Goal: Transaction & Acquisition: Purchase product/service

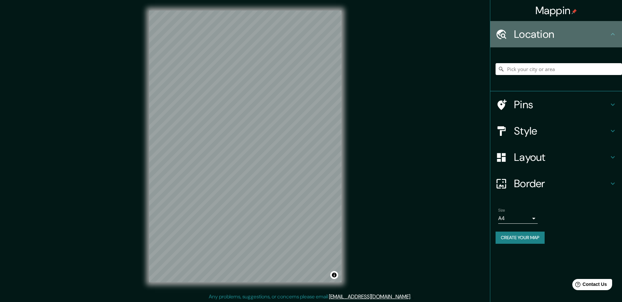
click at [564, 32] on h4 "Location" at bounding box center [561, 34] width 95 height 13
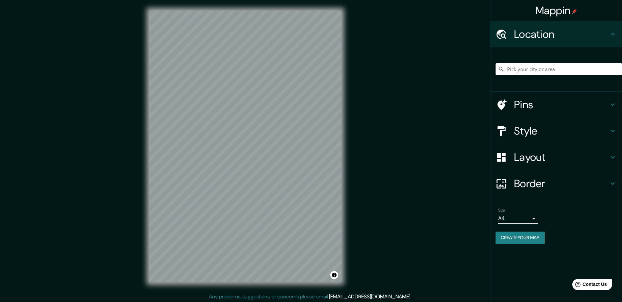
click at [522, 34] on h4 "Location" at bounding box center [561, 34] width 95 height 13
click at [508, 68] on input "Pick your city or area" at bounding box center [559, 69] width 126 height 12
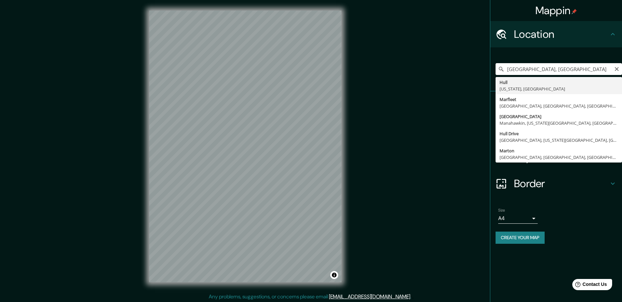
type input "Hull, Massachusetts, United States"
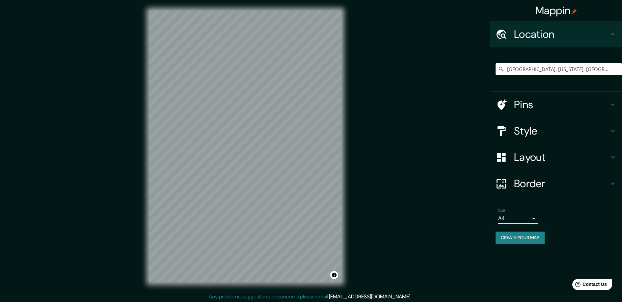
scroll to position [1, 0]
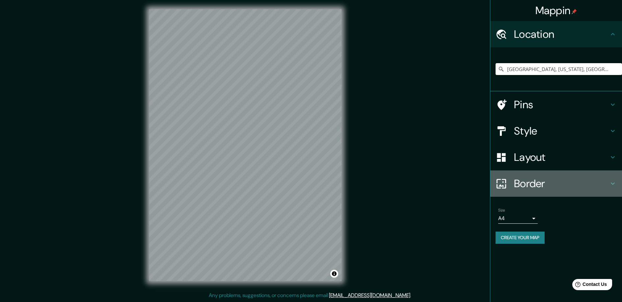
click at [526, 183] on h4 "Border" at bounding box center [561, 183] width 95 height 13
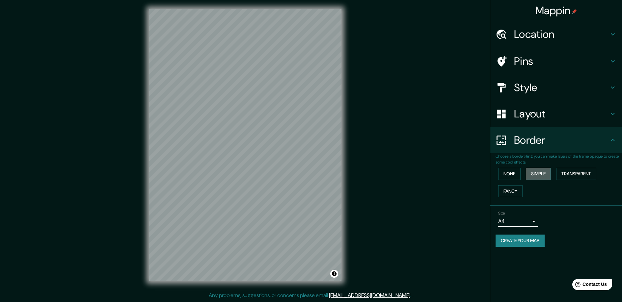
click at [539, 173] on button "Simple" at bounding box center [538, 174] width 25 height 12
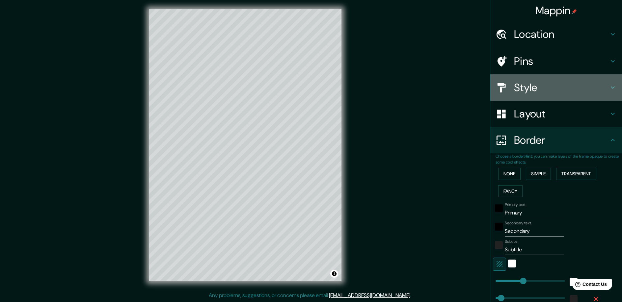
click at [518, 86] on h4 "Style" at bounding box center [561, 87] width 95 height 13
type input "234"
type input "47"
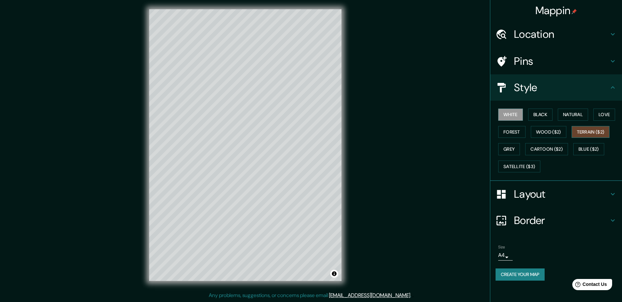
click at [588, 131] on button "Terrain ($2)" at bounding box center [591, 132] width 38 height 12
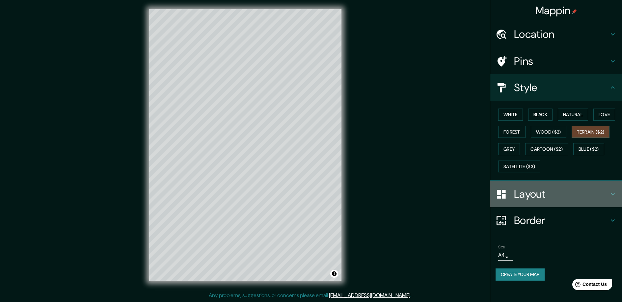
click at [528, 193] on h4 "Layout" at bounding box center [561, 194] width 95 height 13
type input "234"
type input "47"
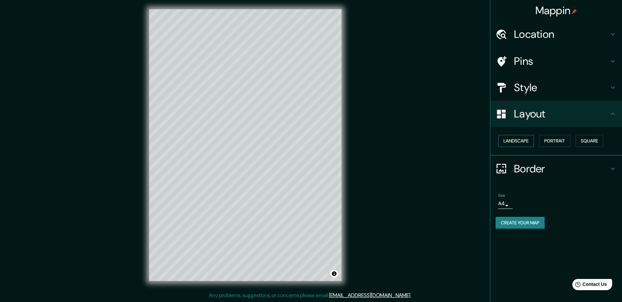
click at [516, 138] on button "Landscape" at bounding box center [516, 141] width 36 height 12
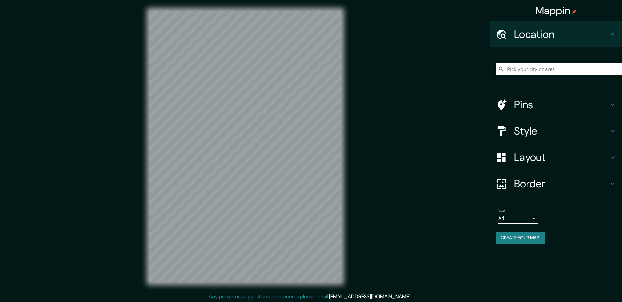
click at [509, 66] on input "Pick your city or area" at bounding box center [559, 69] width 126 height 12
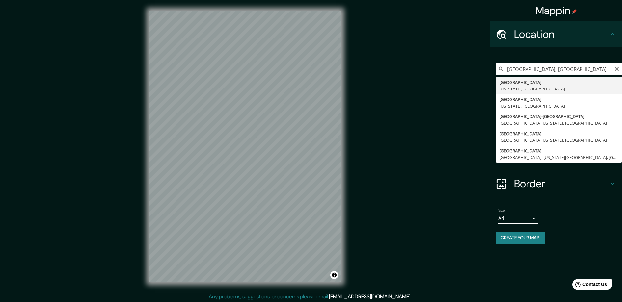
type input "[GEOGRAPHIC_DATA], [US_STATE], [GEOGRAPHIC_DATA]"
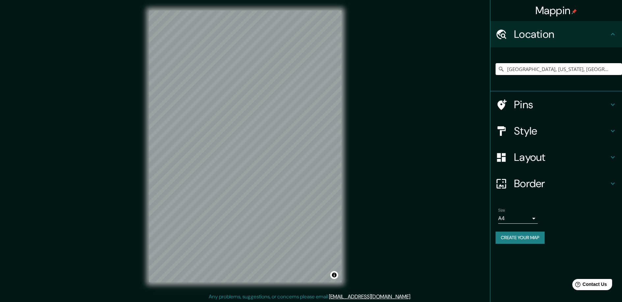
click at [524, 183] on h4 "Border" at bounding box center [561, 183] width 95 height 13
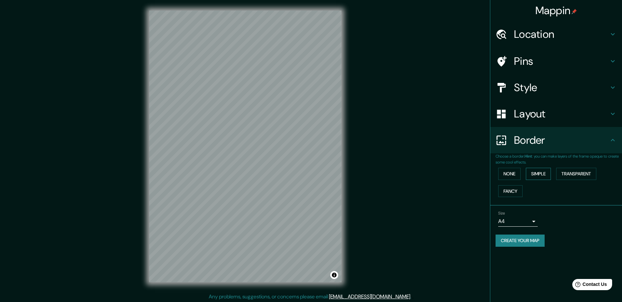
click at [539, 171] on button "Simple" at bounding box center [538, 174] width 25 height 12
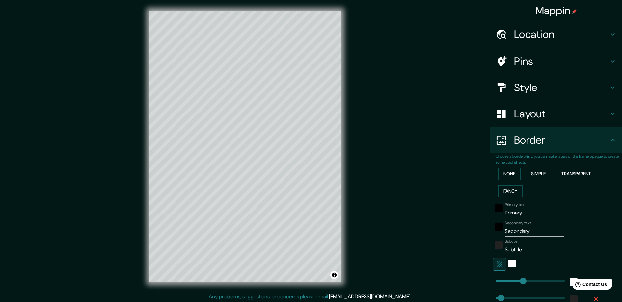
click at [522, 85] on h4 "Style" at bounding box center [561, 87] width 95 height 13
type input "234"
type input "47"
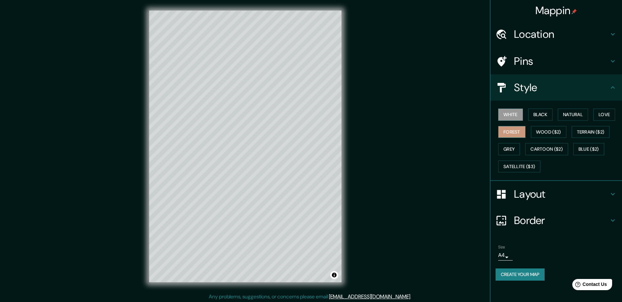
click at [513, 129] on button "Forest" at bounding box center [511, 132] width 27 height 12
click at [506, 145] on button "Grey" at bounding box center [509, 149] width 22 height 12
click at [516, 61] on h4 "Pins" at bounding box center [561, 61] width 95 height 13
type input "234"
type input "47"
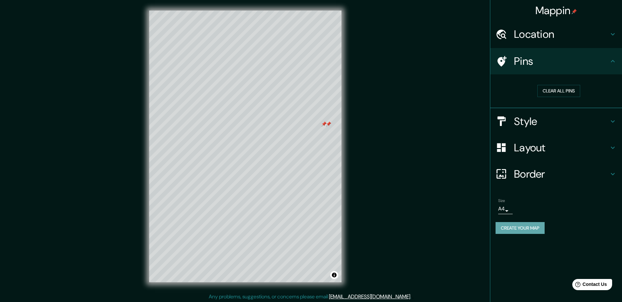
click at [518, 227] on button "Create your map" at bounding box center [520, 228] width 49 height 12
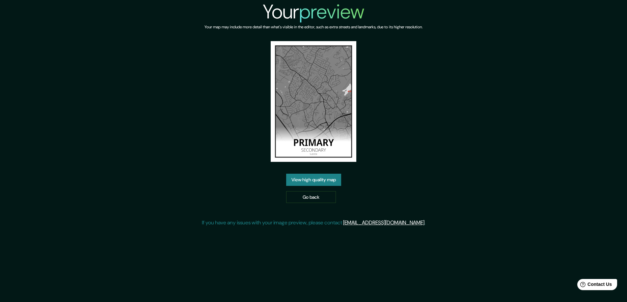
click at [308, 178] on link "View high quality map" at bounding box center [313, 180] width 55 height 12
